Goal: Navigation & Orientation: Find specific page/section

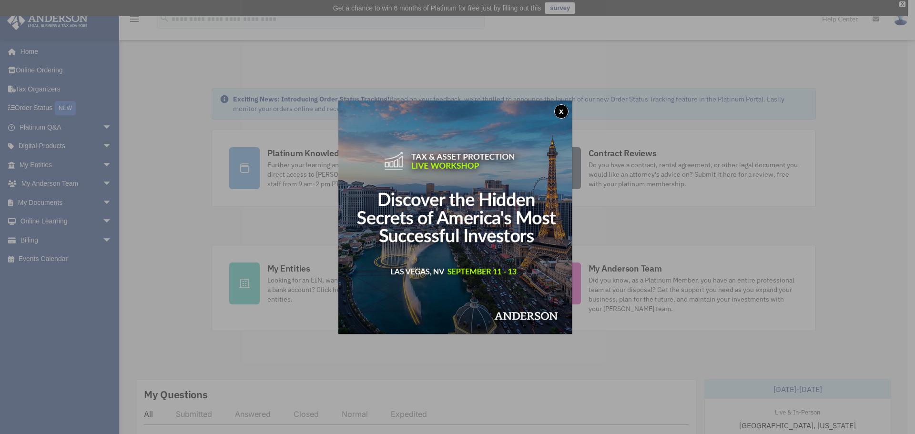
click at [565, 109] on button "x" at bounding box center [562, 111] width 14 height 14
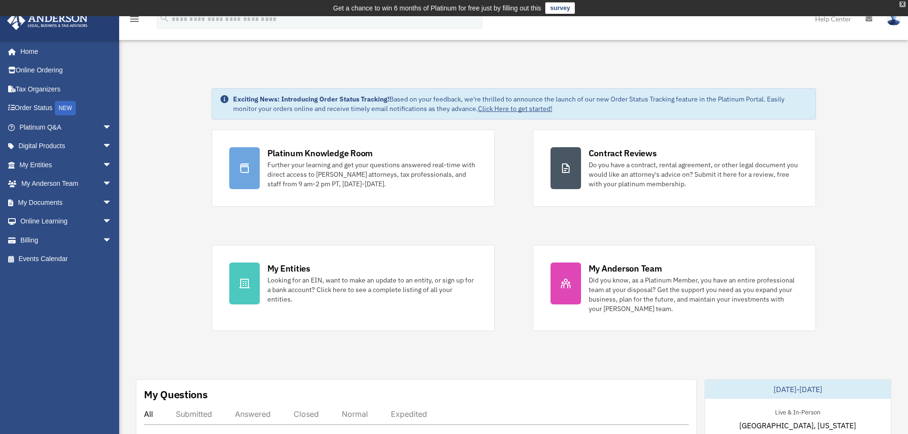
click at [900, 1] on div "X" at bounding box center [903, 4] width 6 height 6
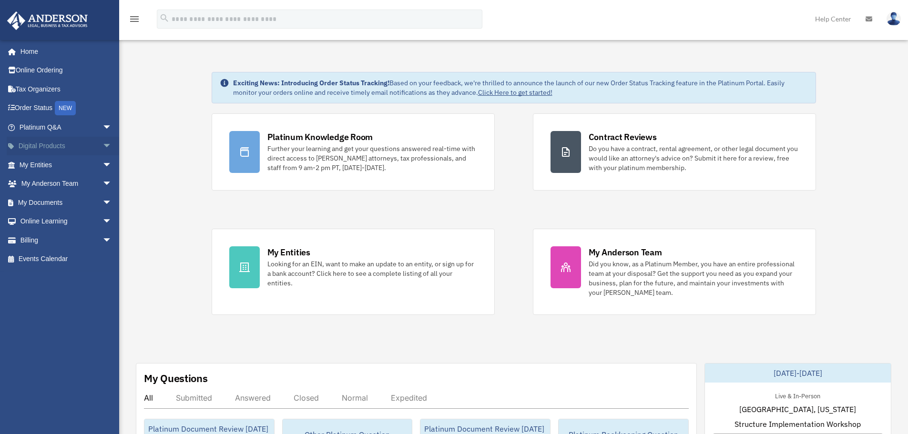
click at [103, 149] on span "arrow_drop_down" at bounding box center [112, 147] width 19 height 20
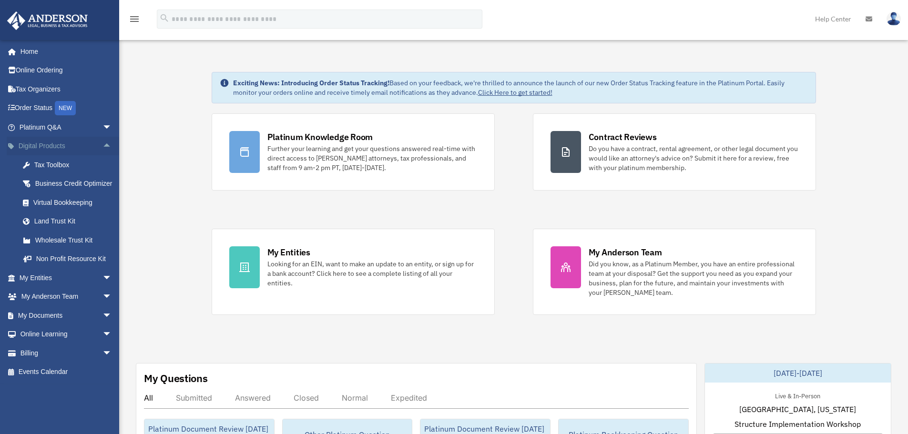
click at [103, 149] on span "arrow_drop_up" at bounding box center [112, 147] width 19 height 20
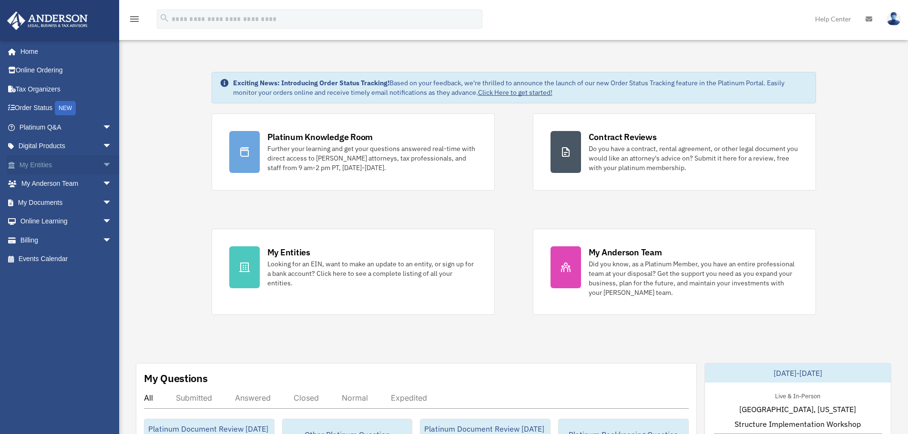
click at [103, 162] on span "arrow_drop_down" at bounding box center [112, 165] width 19 height 20
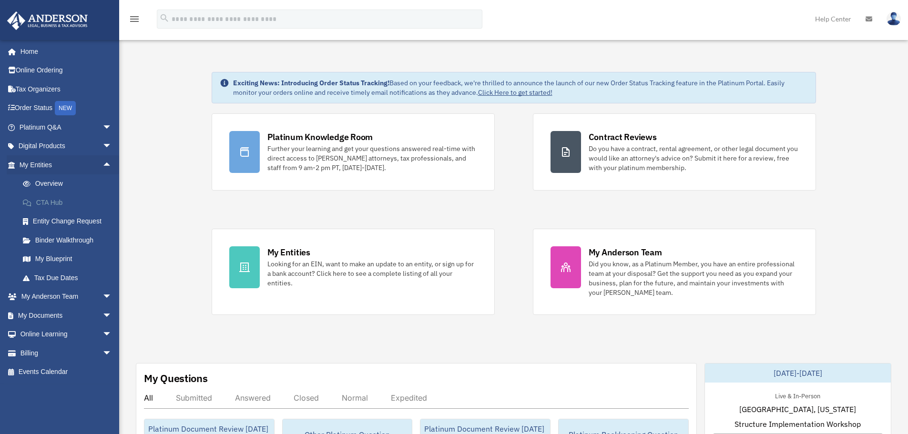
click at [52, 203] on link "CTA Hub" at bounding box center [69, 202] width 113 height 19
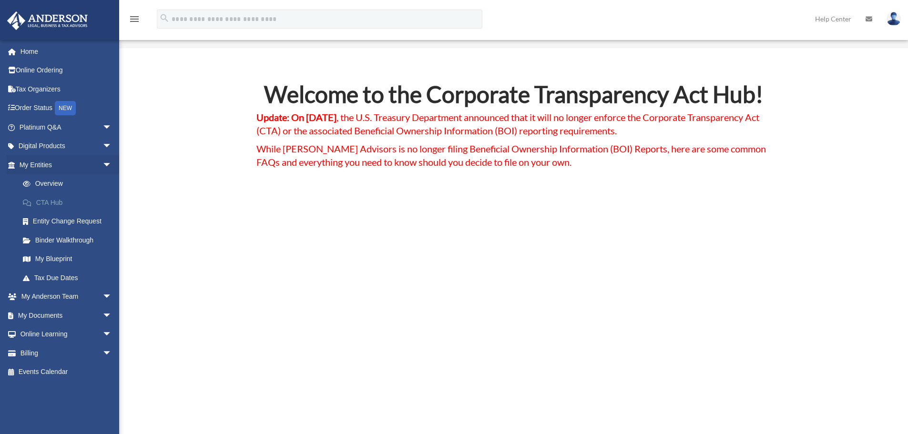
scroll to position [48, 0]
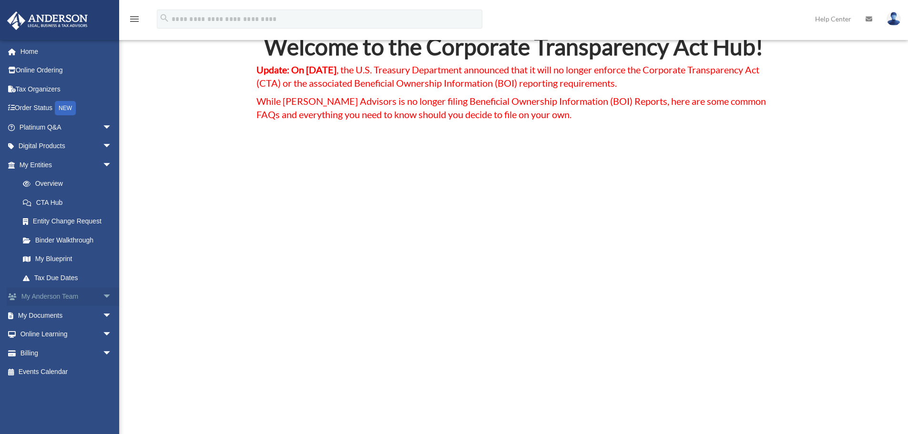
click at [103, 300] on span "arrow_drop_down" at bounding box center [112, 298] width 19 height 20
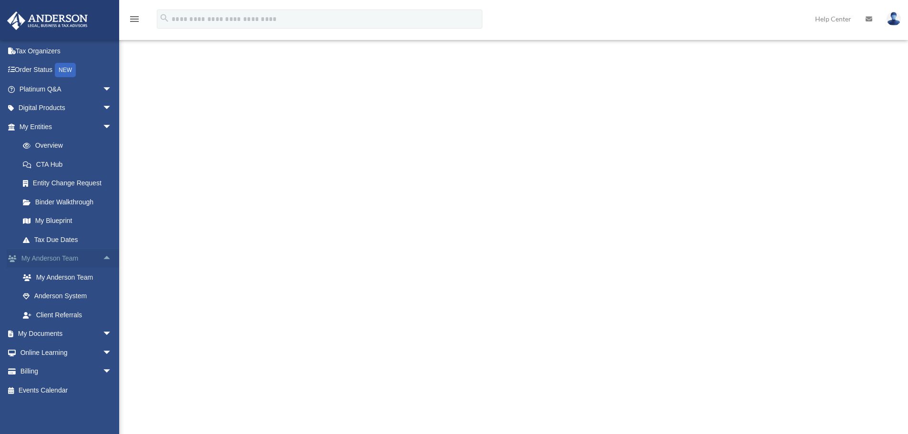
scroll to position [143, 0]
click at [103, 355] on span "arrow_drop_down" at bounding box center [112, 353] width 19 height 20
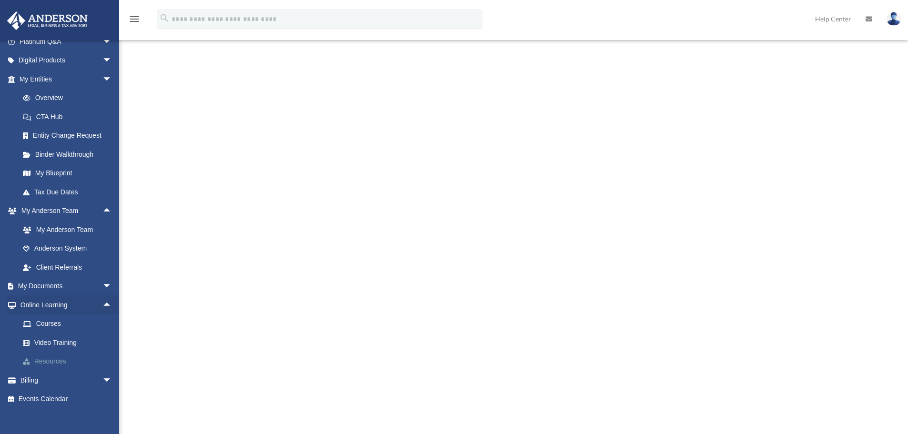
click at [68, 361] on link "Resources" at bounding box center [69, 361] width 113 height 19
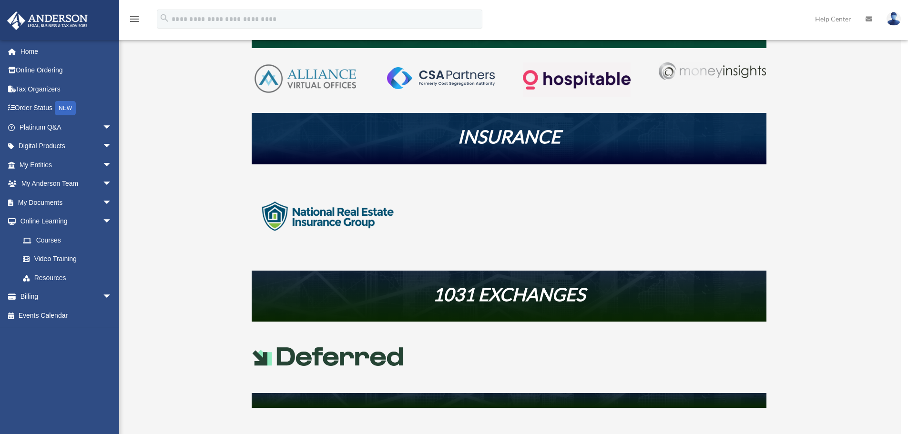
scroll to position [238, 0]
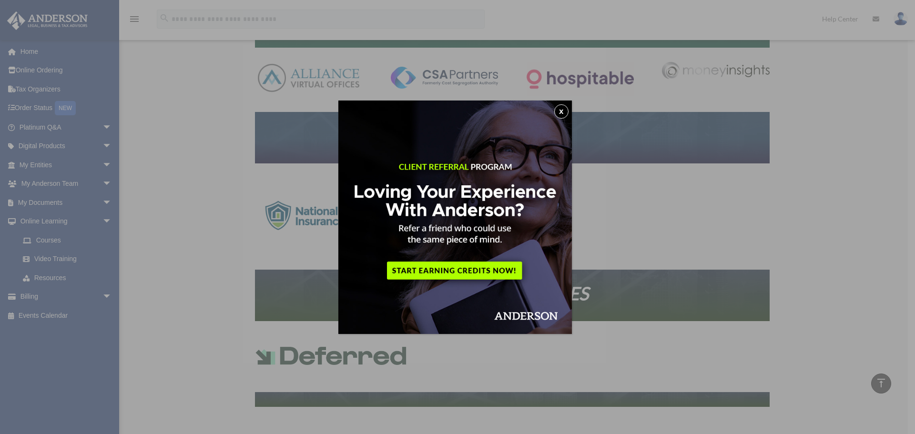
click at [569, 114] on button "x" at bounding box center [562, 111] width 14 height 14
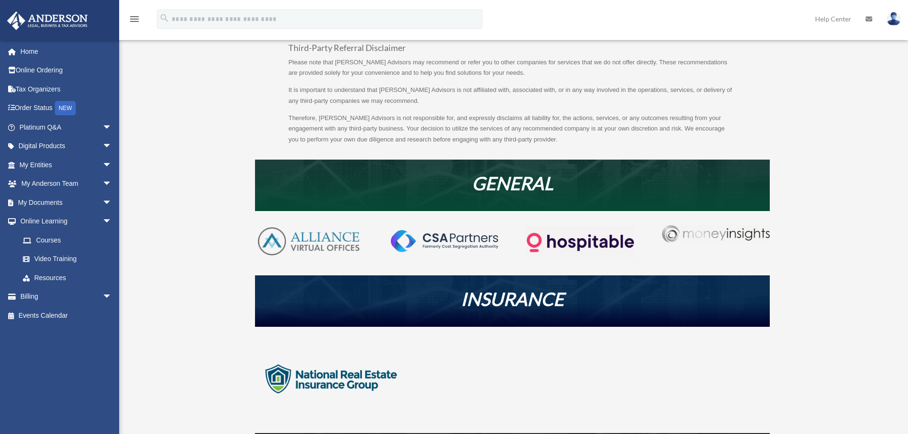
scroll to position [0, 0]
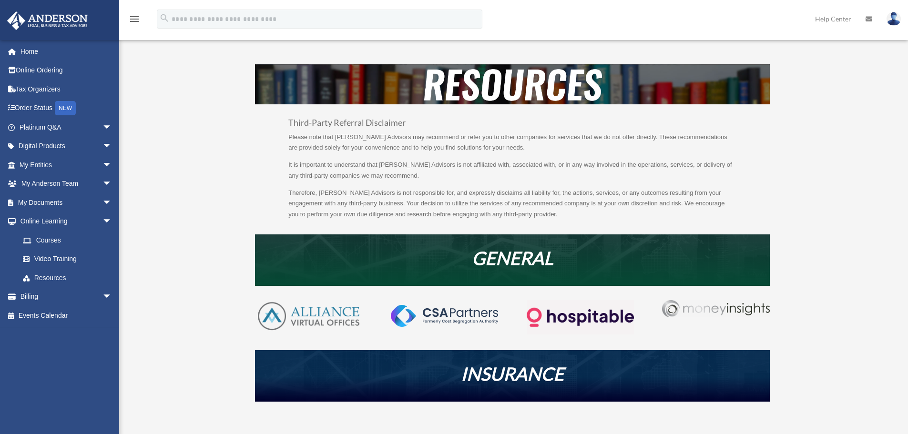
click at [209, 111] on div "Third-Party Referral Disclaimer Please note that Anderson Advisors may recommen…" at bounding box center [512, 369] width 713 height 610
click at [247, 122] on div "Third-Party Referral Disclaimer Please note that Anderson Advisors may recommen…" at bounding box center [512, 369] width 713 height 610
click at [407, 46] on div "Resources bob.apples@andersonadvisors.com Sign Out bob.apples@andersonadvisors.…" at bounding box center [454, 360] width 908 height 649
